Goal: Download file/media

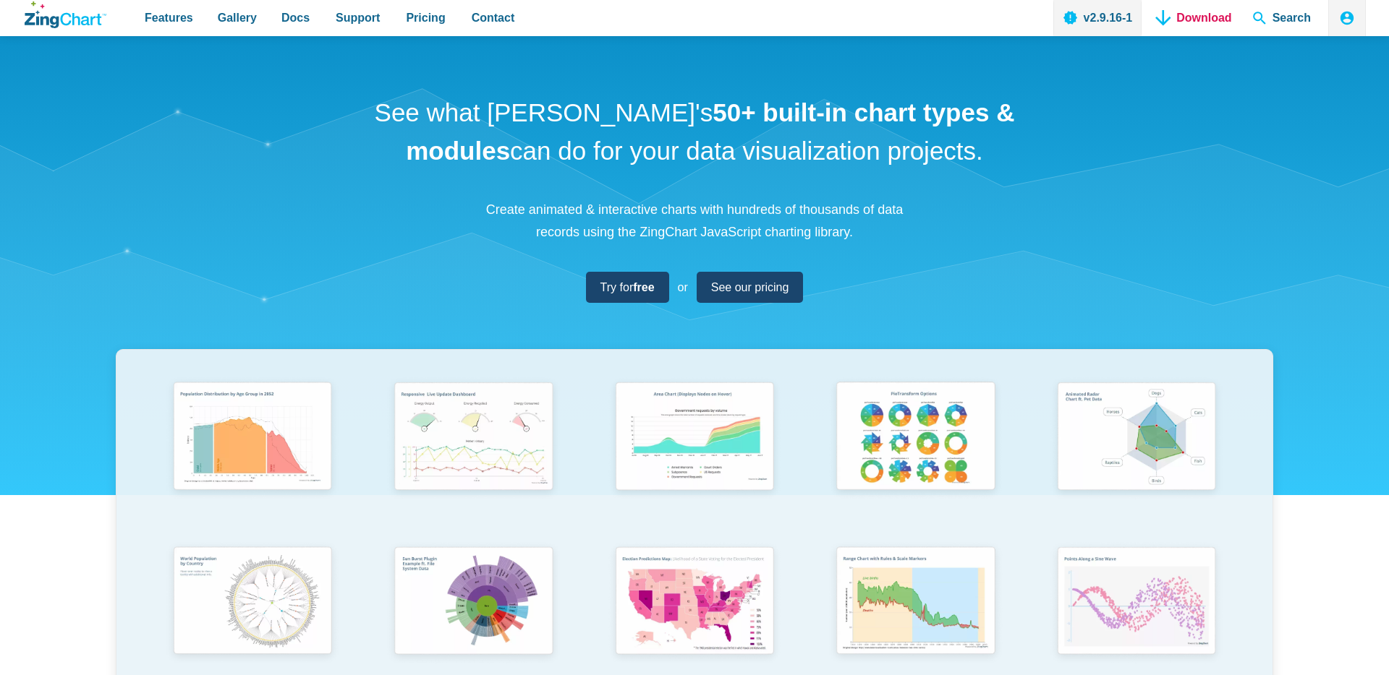
click at [1193, 9] on link "Download" at bounding box center [1193, 18] width 87 height 36
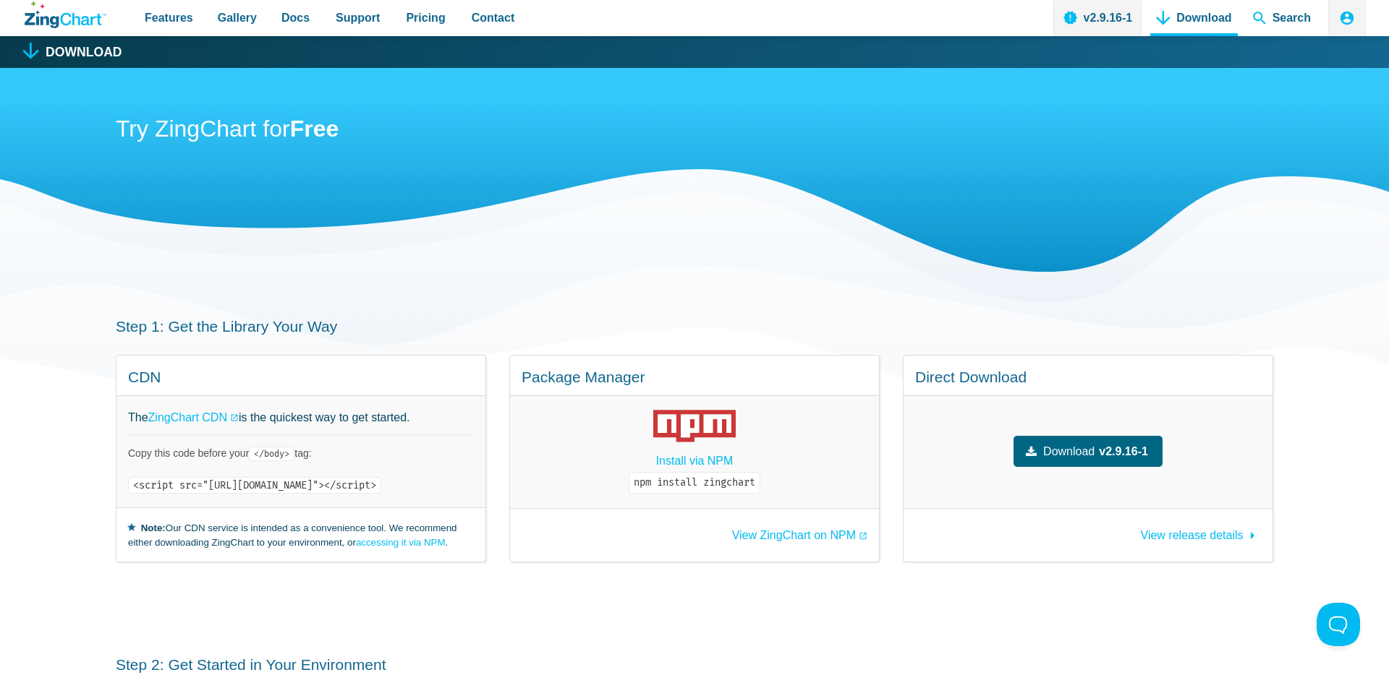
click at [1062, 459] on span "Download" at bounding box center [1068, 452] width 51 height 20
click at [793, 524] on div "View ZingChart on NPM" at bounding box center [694, 535] width 369 height 54
click at [785, 534] on link "View ZingChart on NPM" at bounding box center [799, 536] width 135 height 12
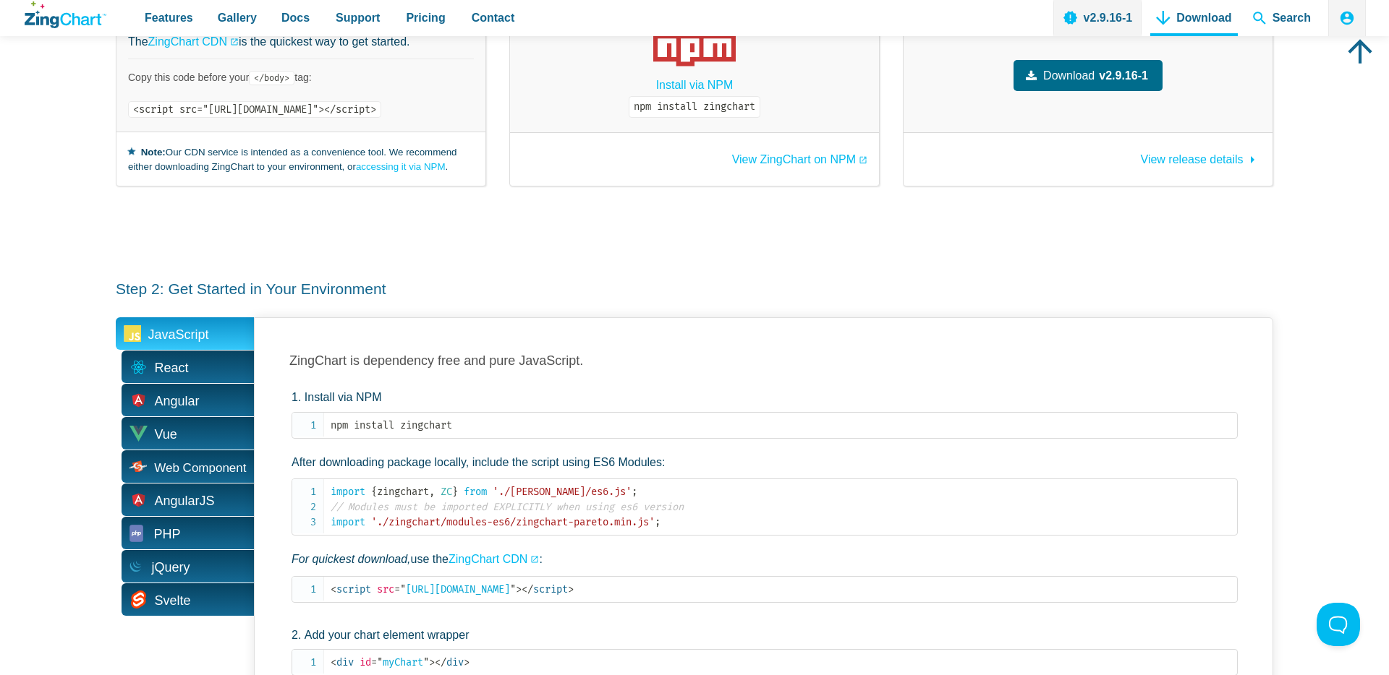
scroll to position [419, 0]
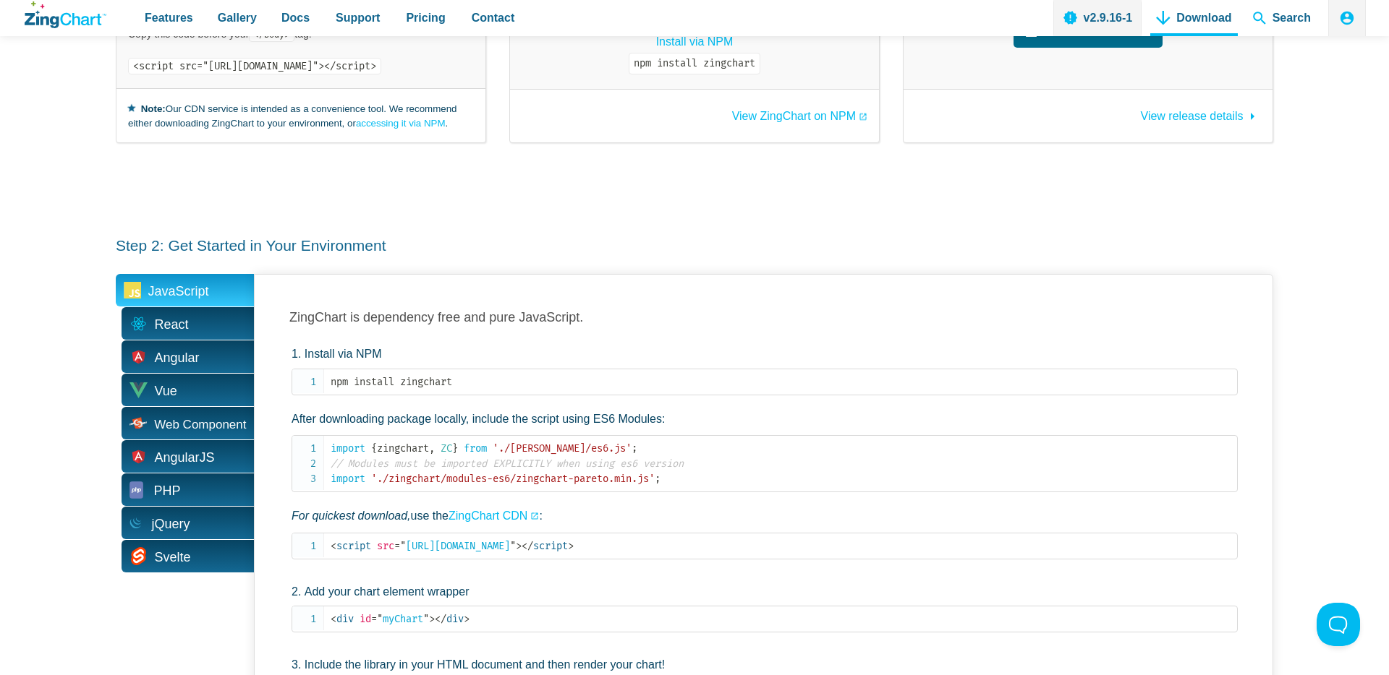
click at [596, 451] on span "'./[PERSON_NAME]/es6.js'" at bounding box center [561, 449] width 139 height 12
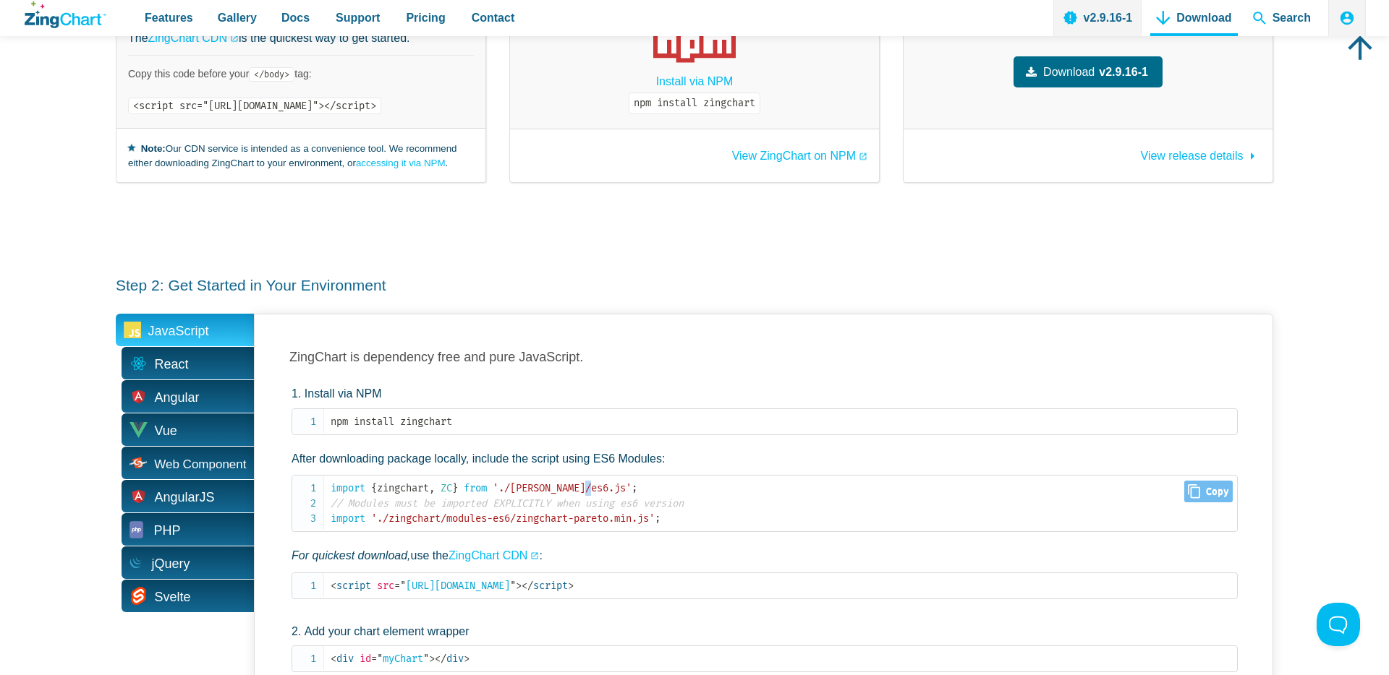
scroll to position [321, 0]
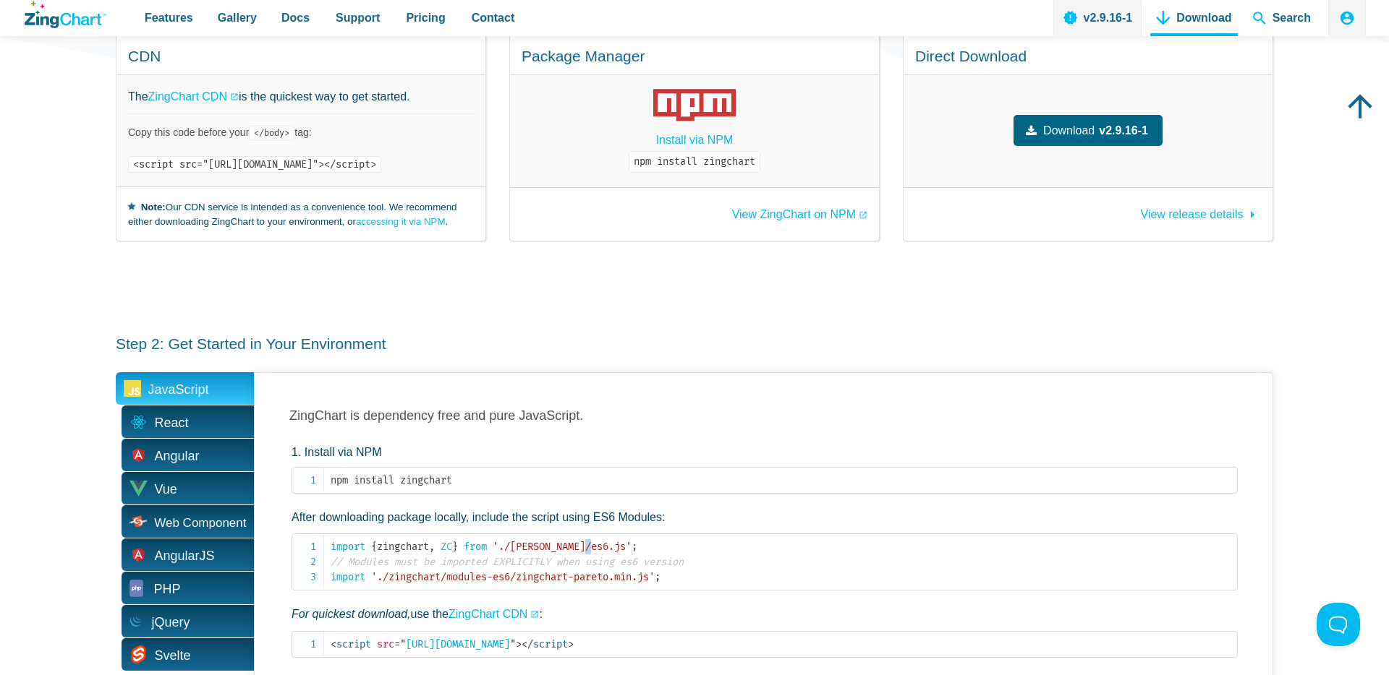
click at [1078, 133] on span "Download" at bounding box center [1068, 131] width 51 height 20
click at [1075, 131] on span "Download" at bounding box center [1068, 131] width 51 height 20
